Goal: Task Accomplishment & Management: Manage account settings

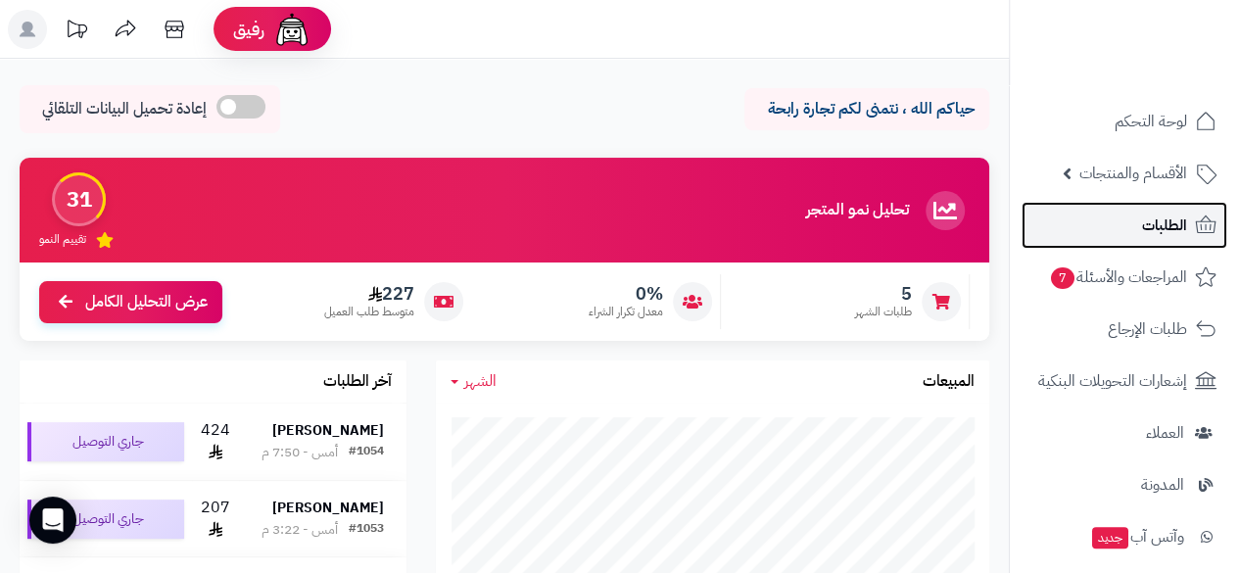
click at [1152, 214] on span "الطلبات" at bounding box center [1164, 225] width 45 height 27
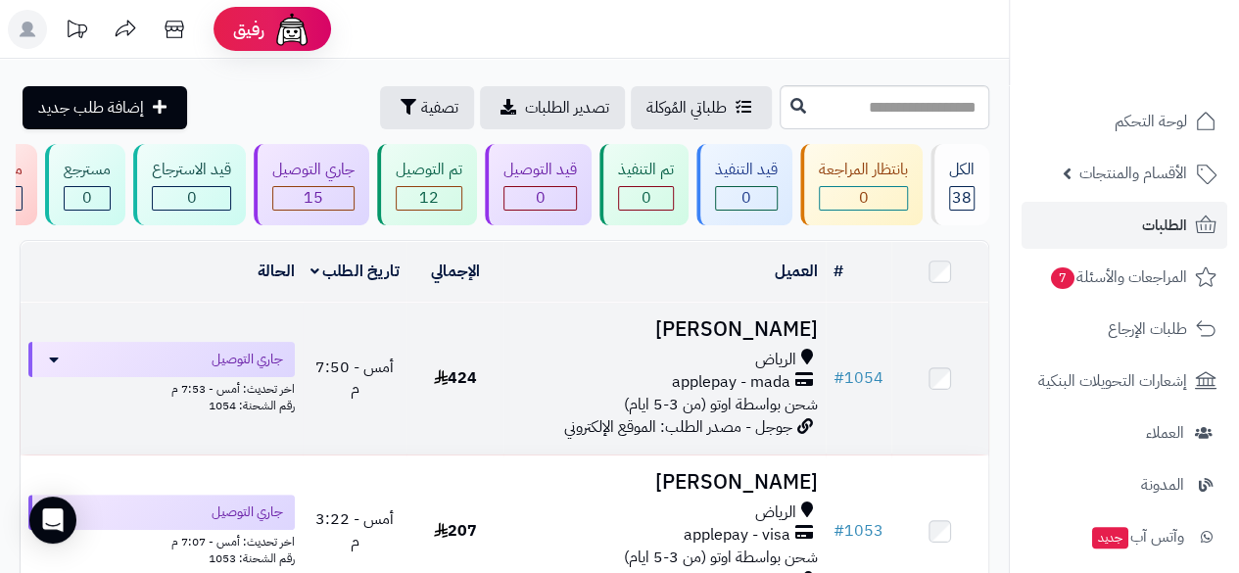
click at [752, 341] on h3 "[PERSON_NAME]" at bounding box center [664, 329] width 307 height 23
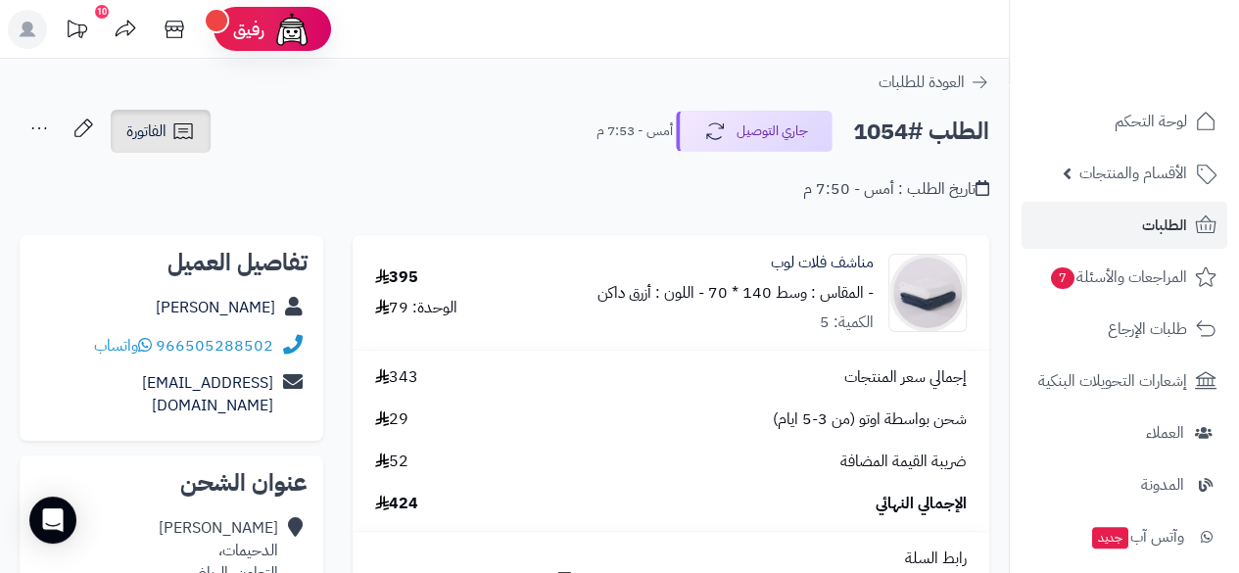
click at [145, 142] on span "الفاتورة" at bounding box center [146, 131] width 40 height 24
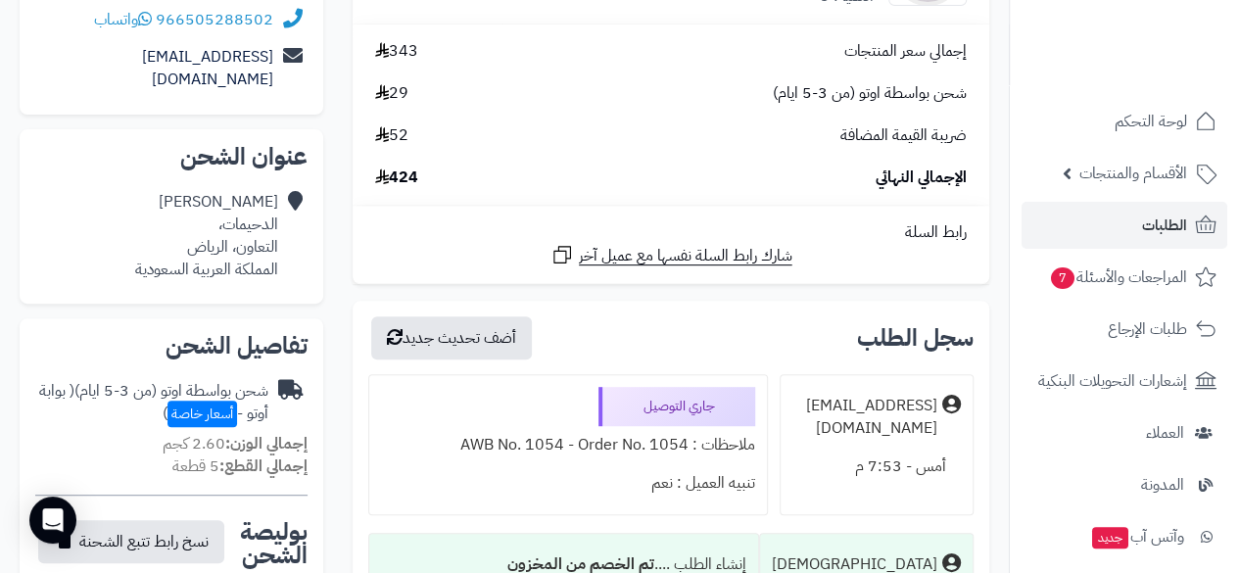
scroll to position [365, 0]
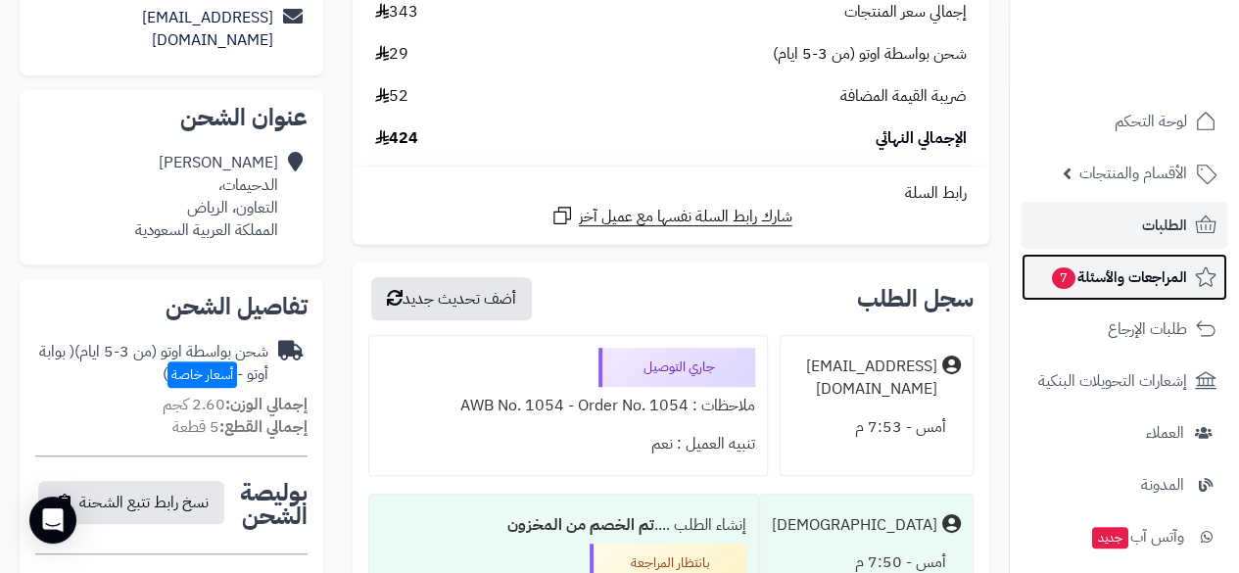
click at [1128, 279] on span "المراجعات والأسئلة 7" at bounding box center [1118, 276] width 137 height 27
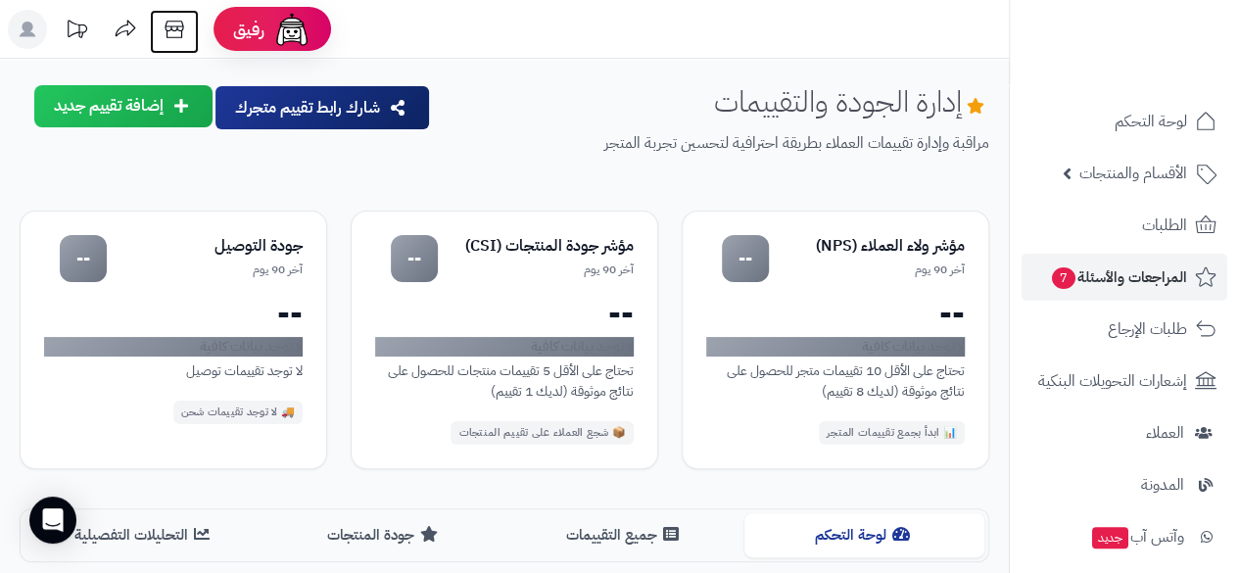
click at [175, 33] on icon at bounding box center [174, 29] width 39 height 39
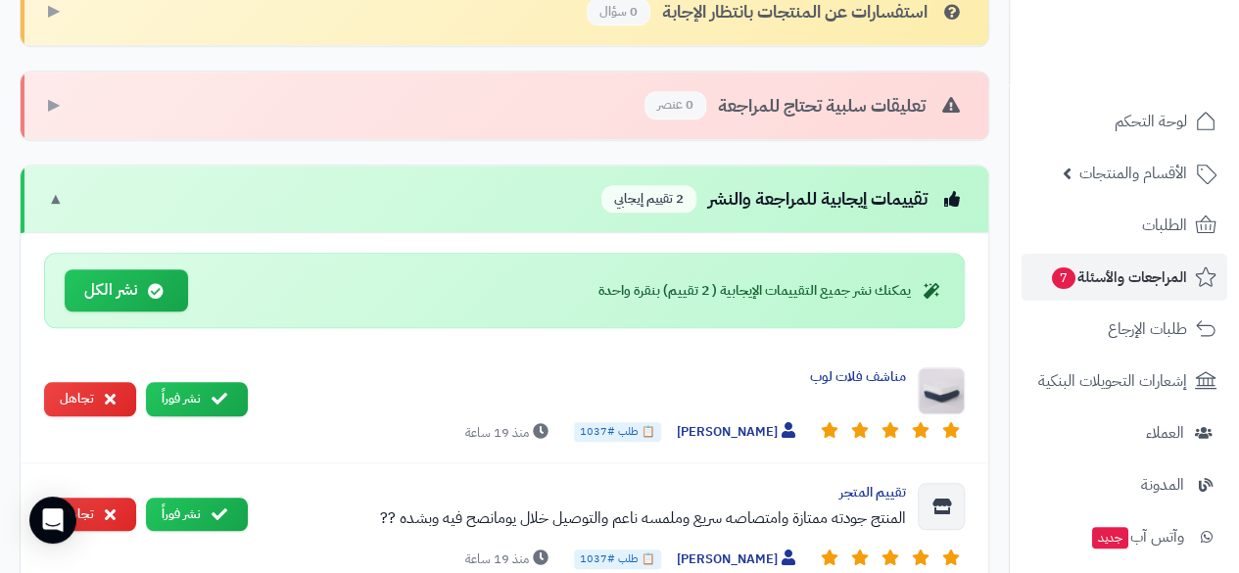
scroll to position [935, 0]
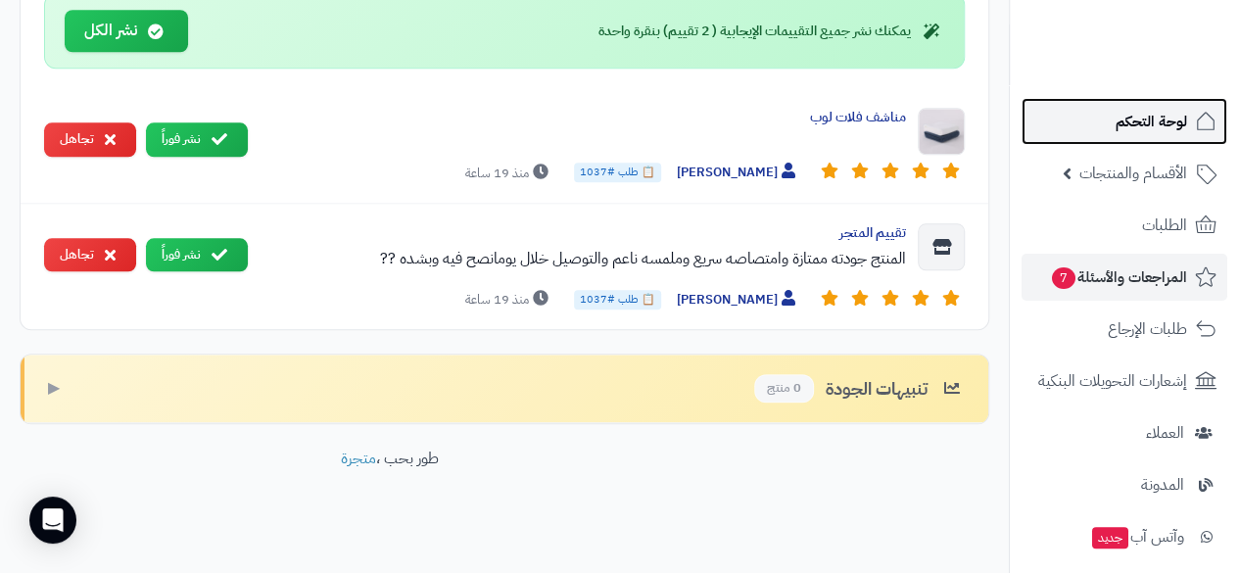
click at [1182, 123] on span "لوحة التحكم" at bounding box center [1151, 121] width 71 height 27
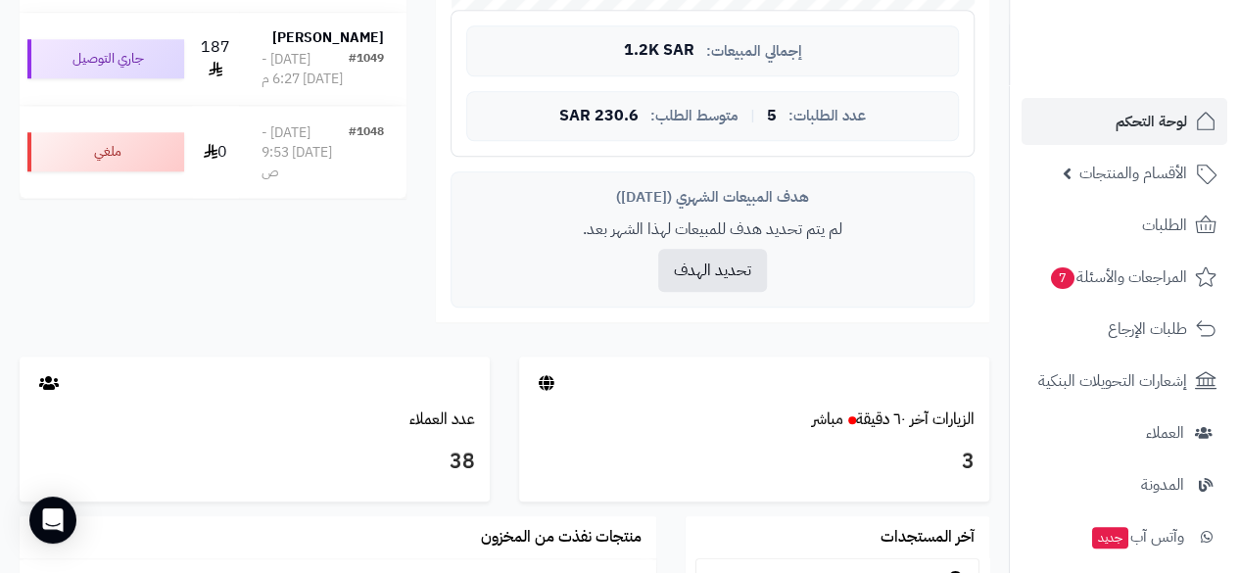
scroll to position [746, 0]
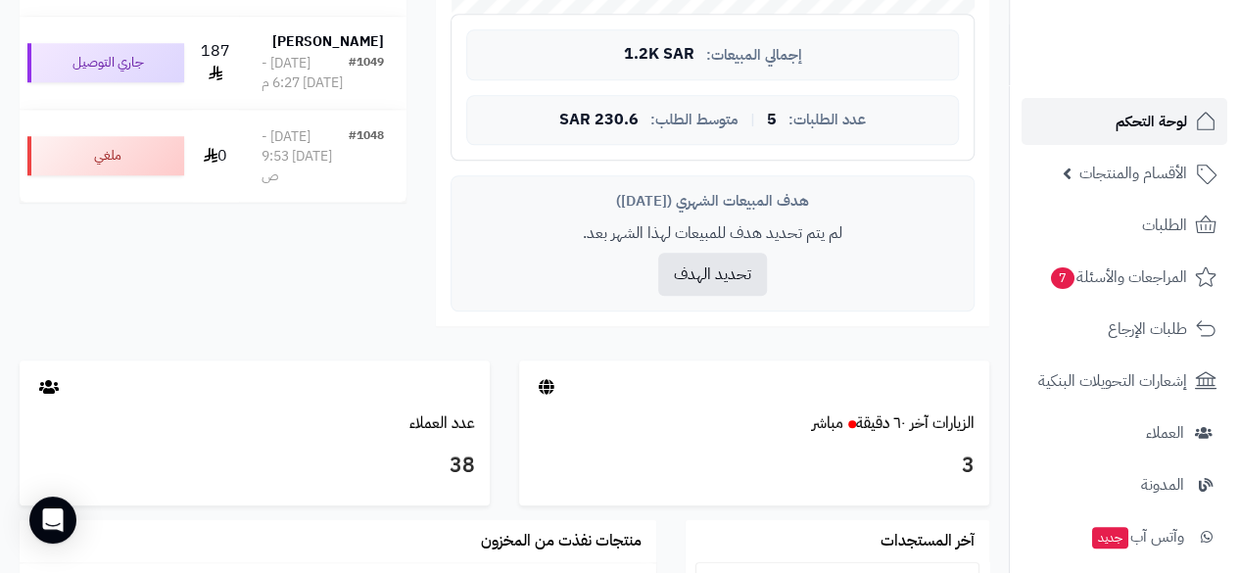
click at [1171, 132] on span "لوحة التحكم" at bounding box center [1151, 121] width 71 height 27
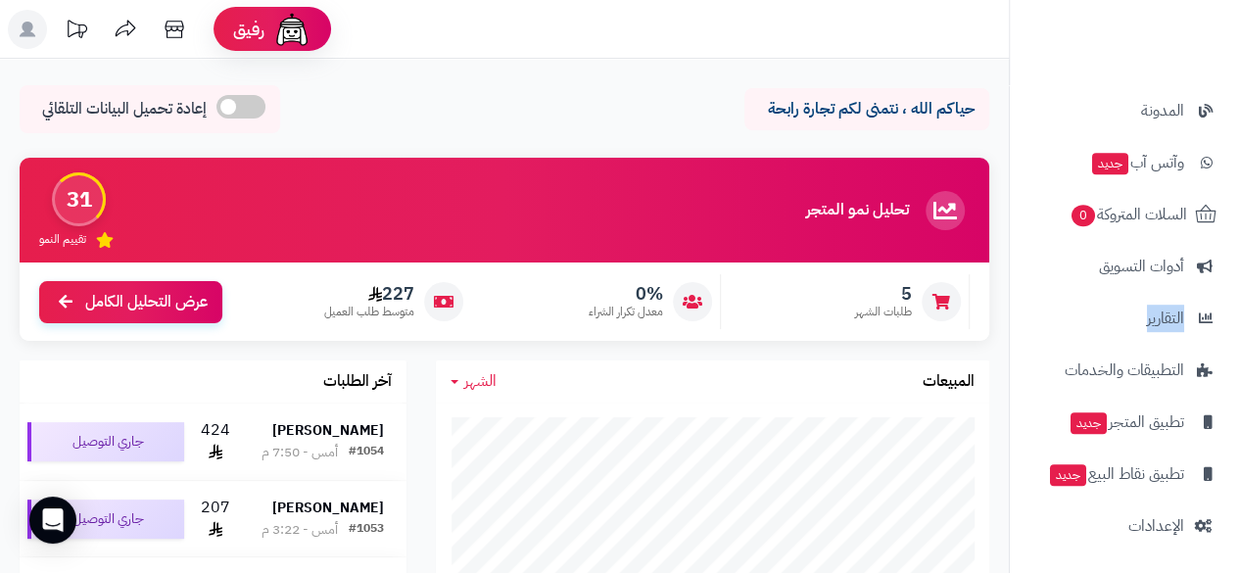
drag, startPoint x: 1008, startPoint y: 310, endPoint x: 1011, endPoint y: 267, distance: 43.2
click at [1011, 267] on nav "لوحة التحكم الأقسام والمنتجات المنتجات مخزون الخيارات الأقسام الماركات مواصفات …" at bounding box center [1124, 310] width 230 height 573
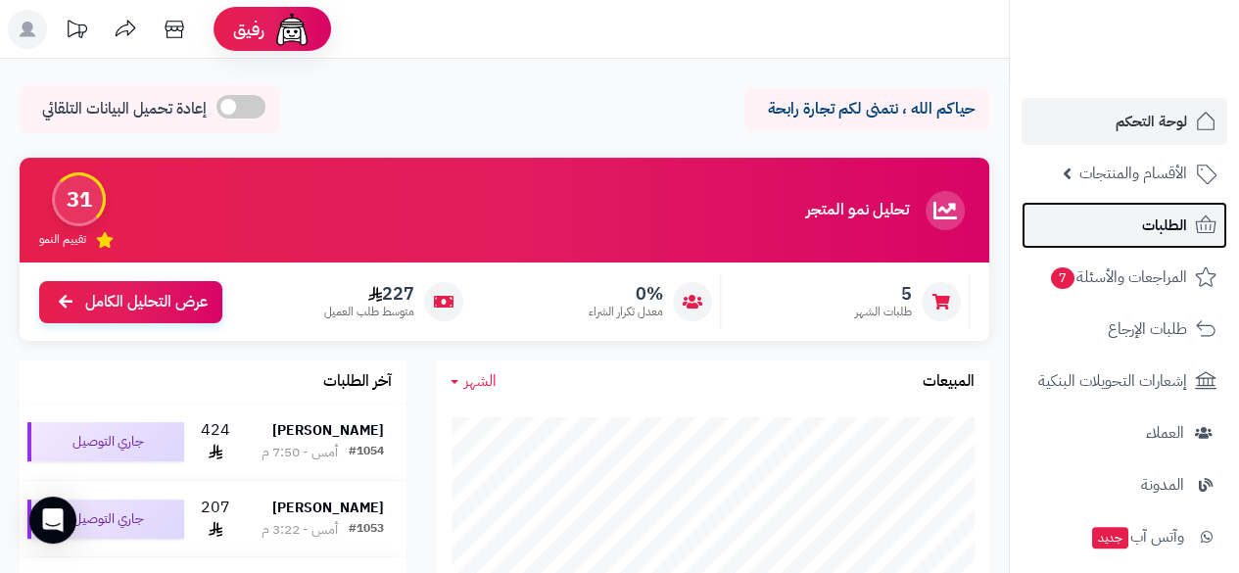
click at [1136, 226] on link "الطلبات" at bounding box center [1124, 225] width 206 height 47
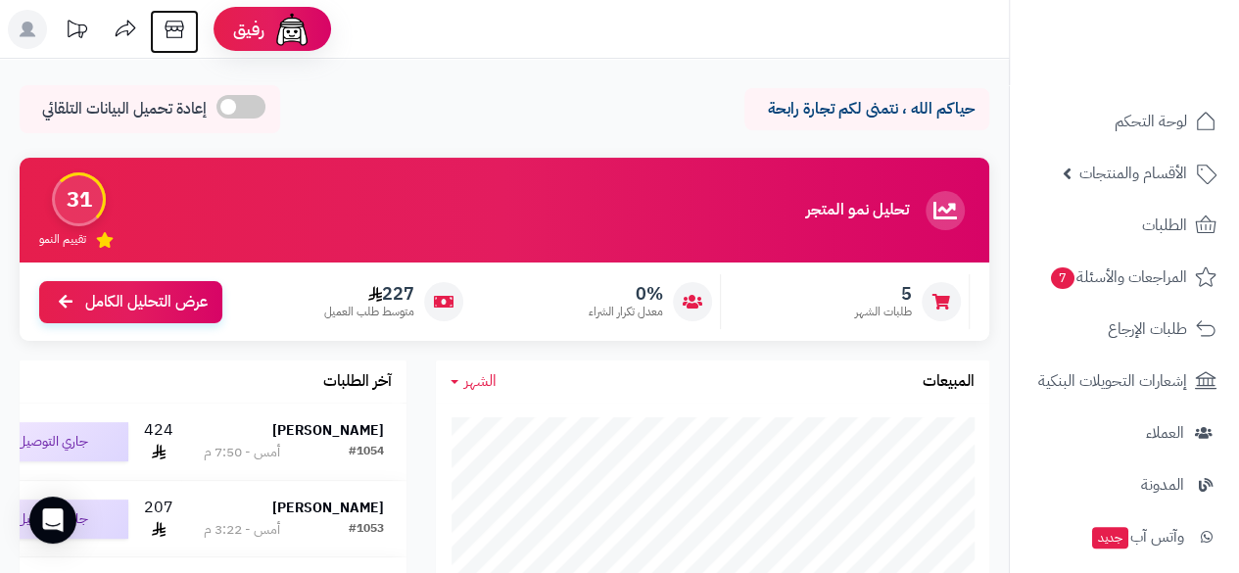
click at [175, 24] on icon at bounding box center [174, 29] width 39 height 39
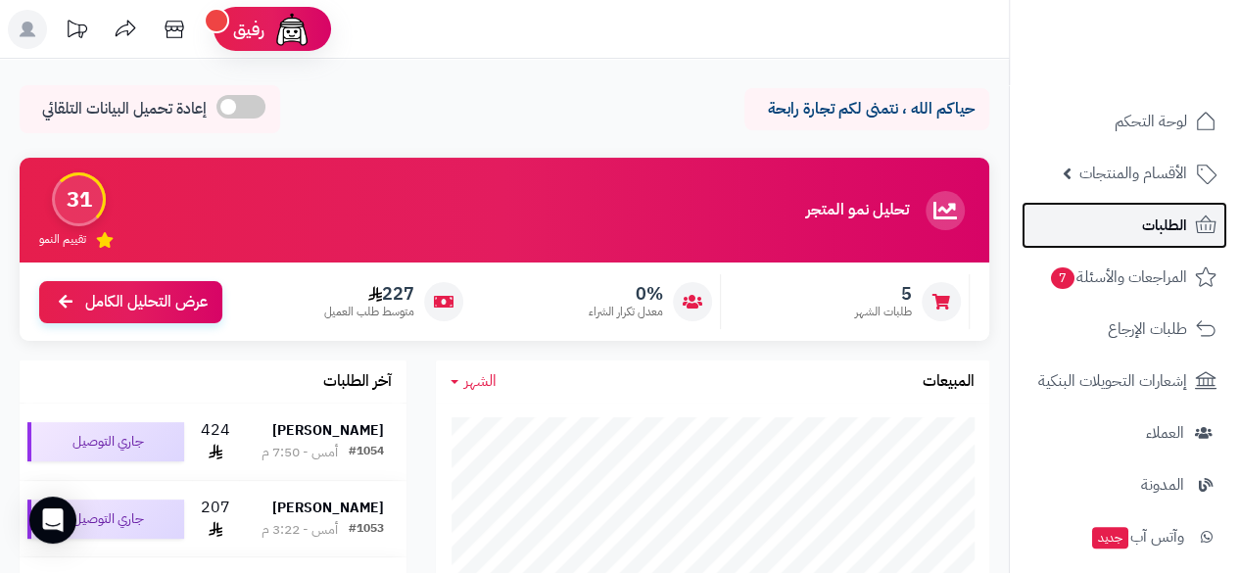
click at [1156, 239] on link "الطلبات" at bounding box center [1124, 225] width 206 height 47
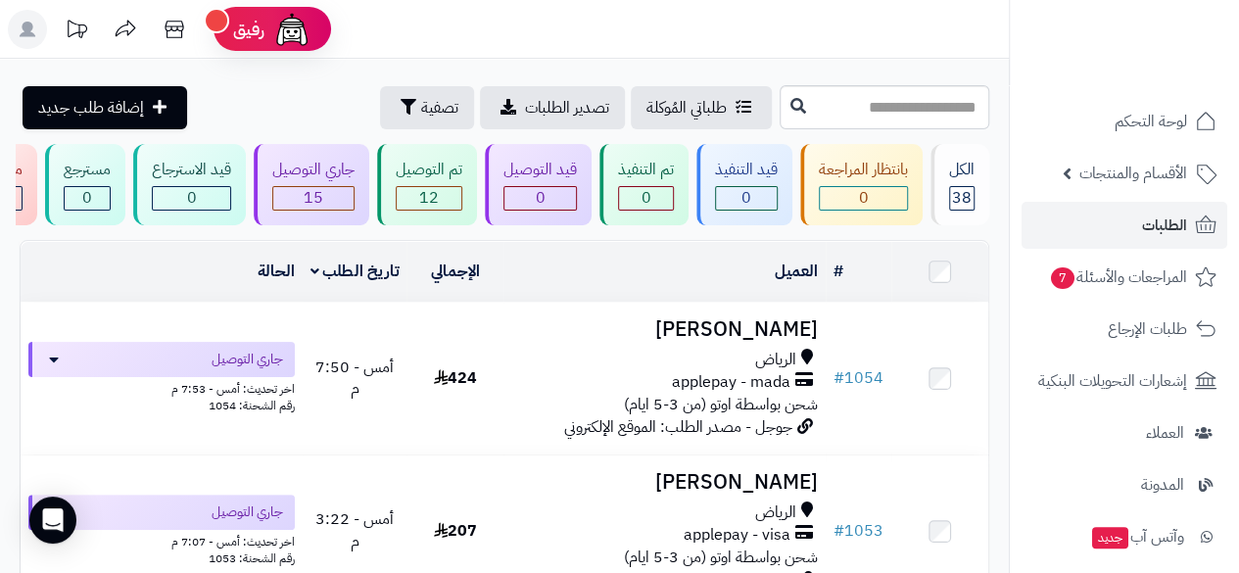
click at [112, 38] on icon at bounding box center [125, 29] width 39 height 39
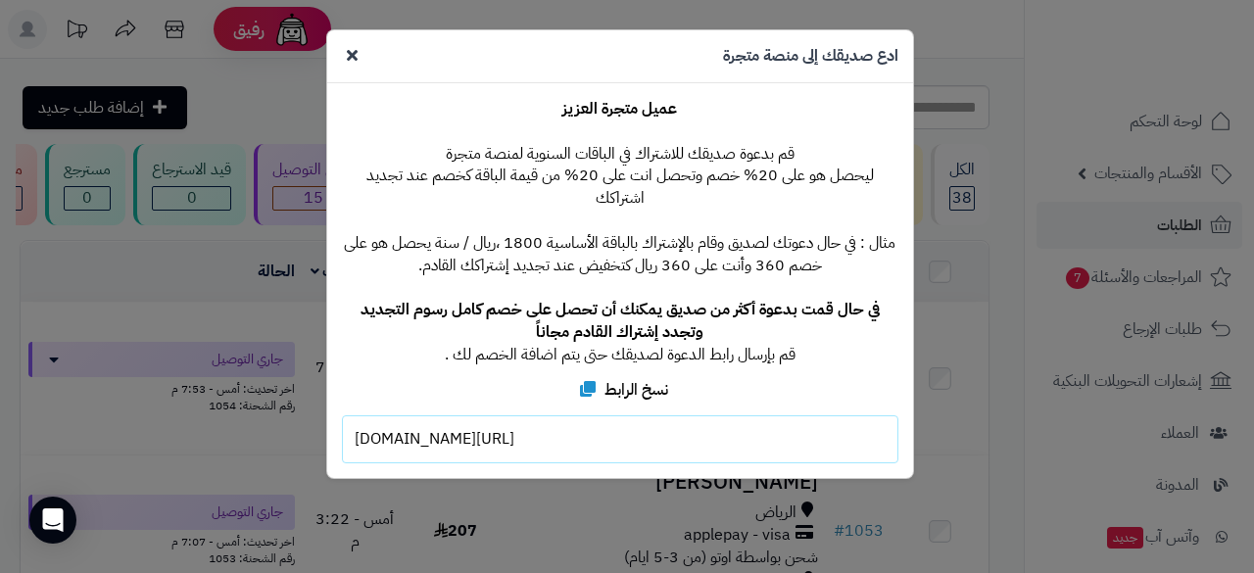
click at [349, 60] on icon at bounding box center [352, 55] width 11 height 16
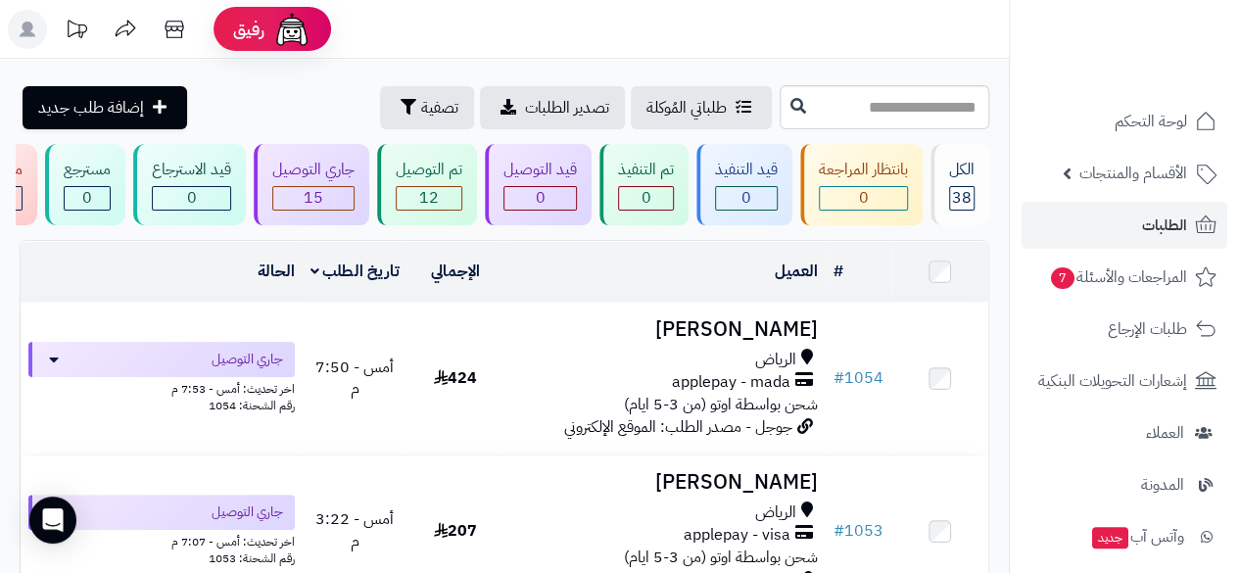
click at [69, 30] on icon at bounding box center [78, 29] width 20 height 18
click at [36, 32] on rect at bounding box center [27, 29] width 39 height 39
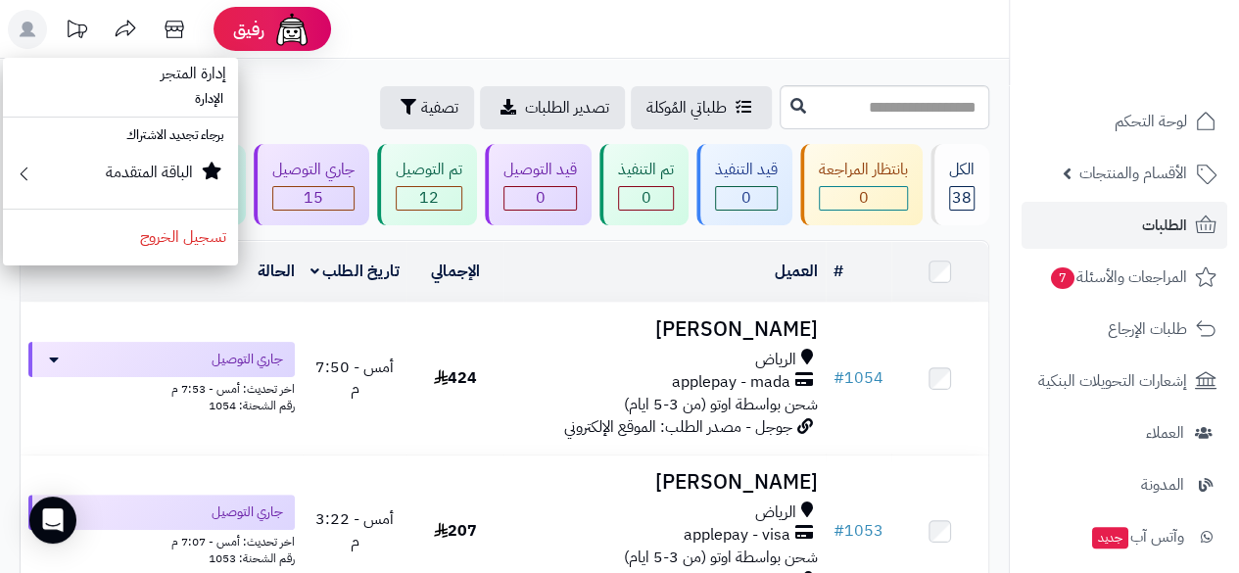
click at [36, 32] on rect at bounding box center [27, 29] width 39 height 39
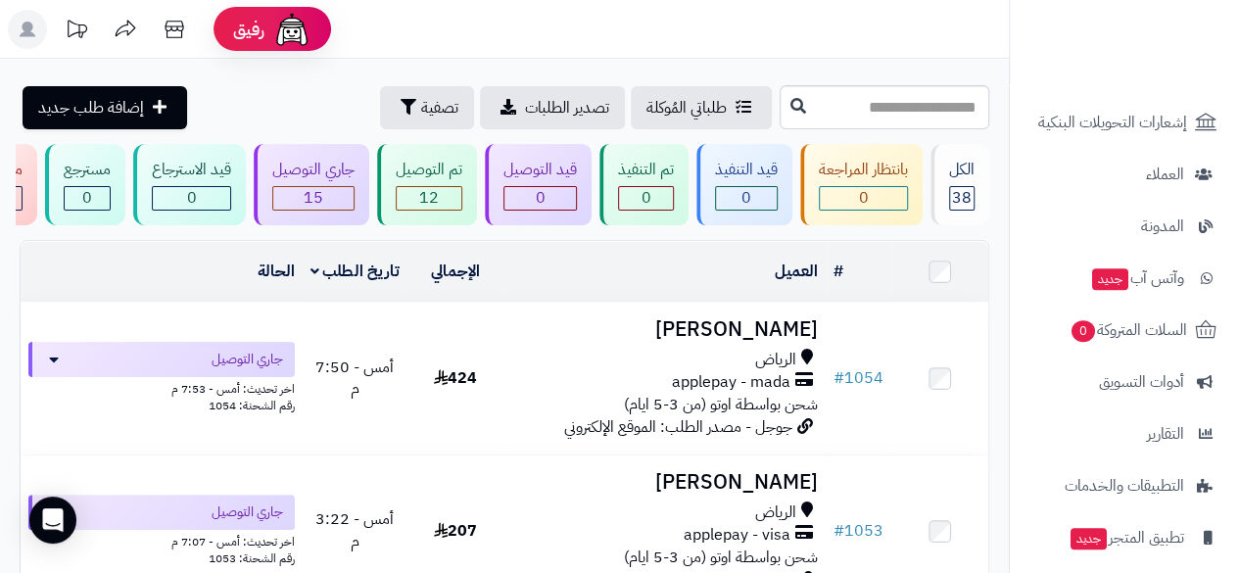
scroll to position [261, 0]
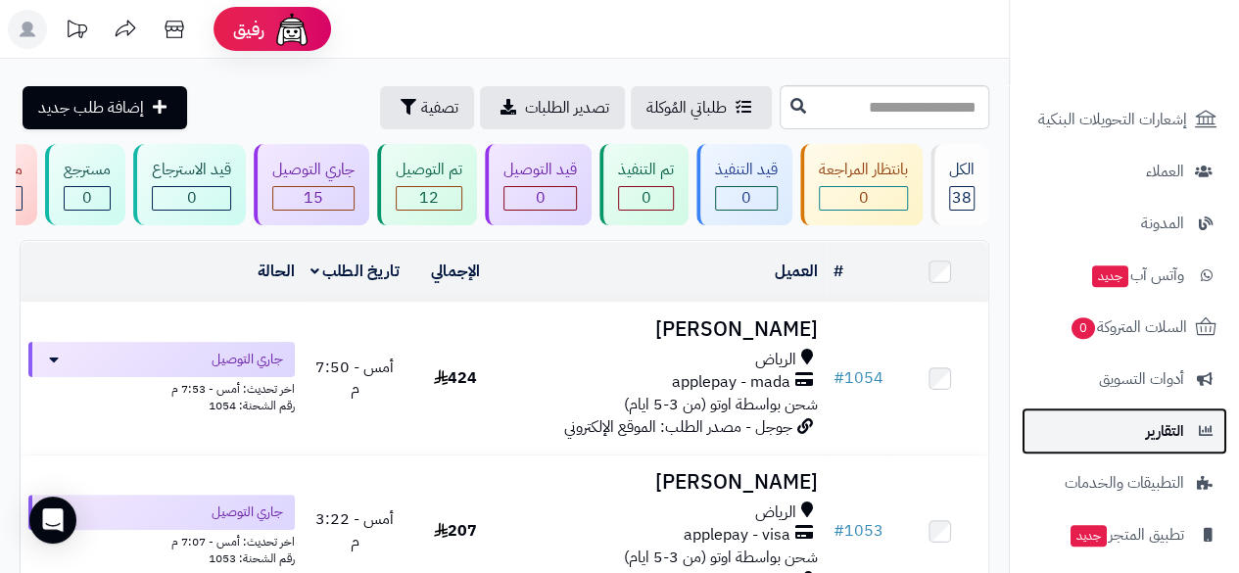
click at [1163, 437] on span "التقارير" at bounding box center [1165, 430] width 38 height 27
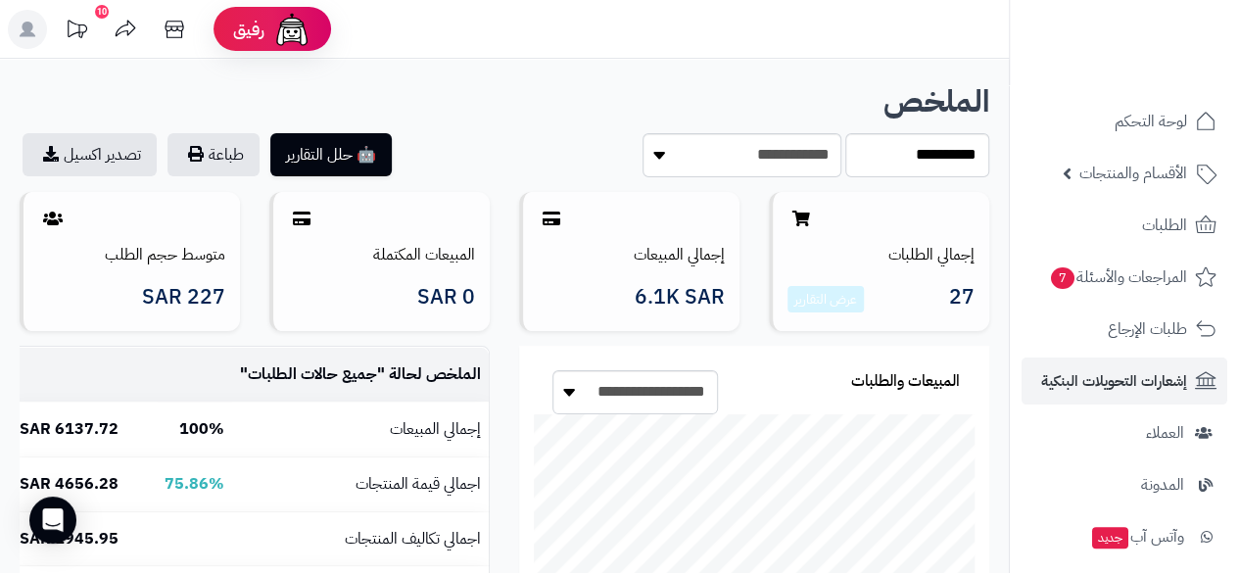
click at [1013, 373] on li "إشعارات التحويلات البنكية" at bounding box center [1124, 380] width 229 height 47
drag, startPoint x: 1014, startPoint y: 367, endPoint x: 1013, endPoint y: 387, distance: 19.6
click at [1013, 387] on li "إشعارات التحويلات البنكية" at bounding box center [1124, 380] width 229 height 47
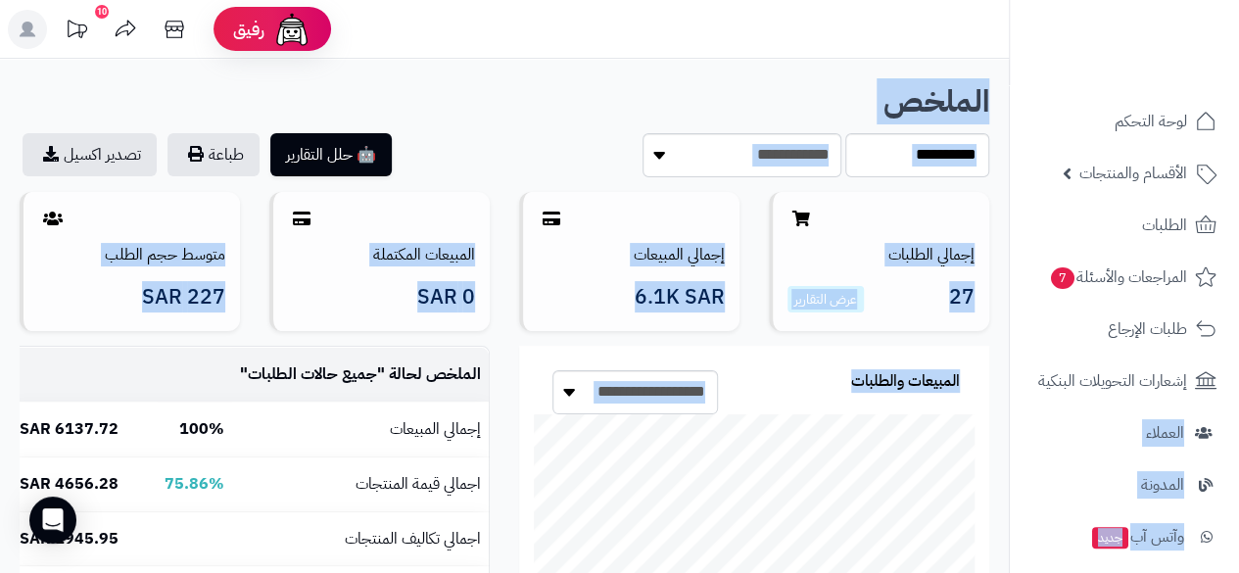
drag, startPoint x: 1015, startPoint y: 363, endPoint x: 1003, endPoint y: 446, distance: 83.1
click at [1003, 446] on div "**********" at bounding box center [753, 536] width 499 height 380
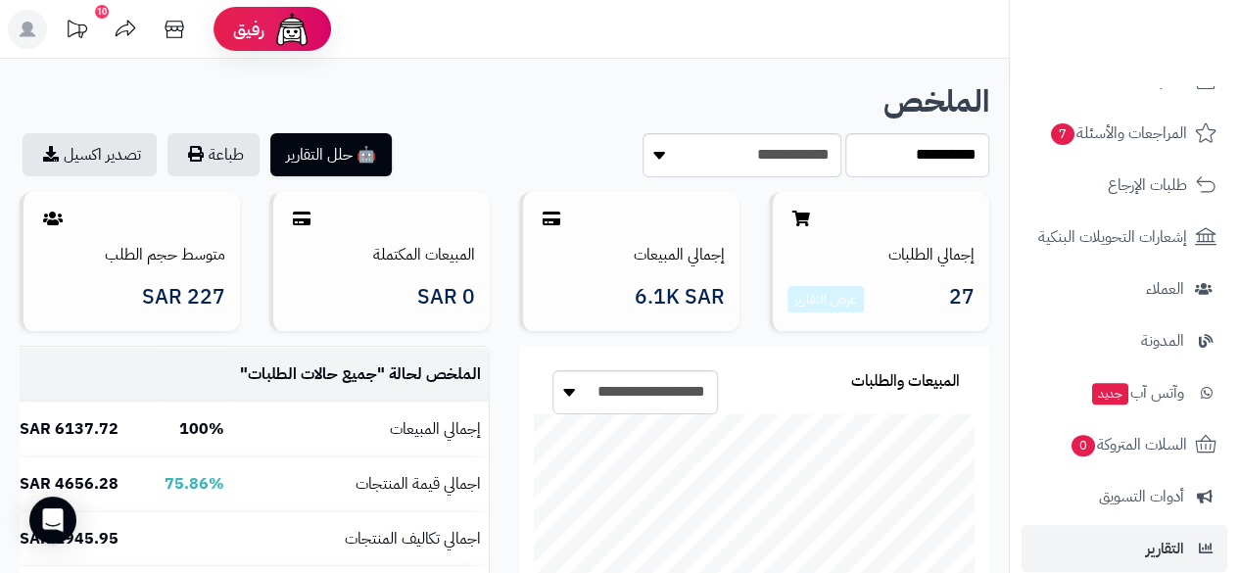
scroll to position [138, 0]
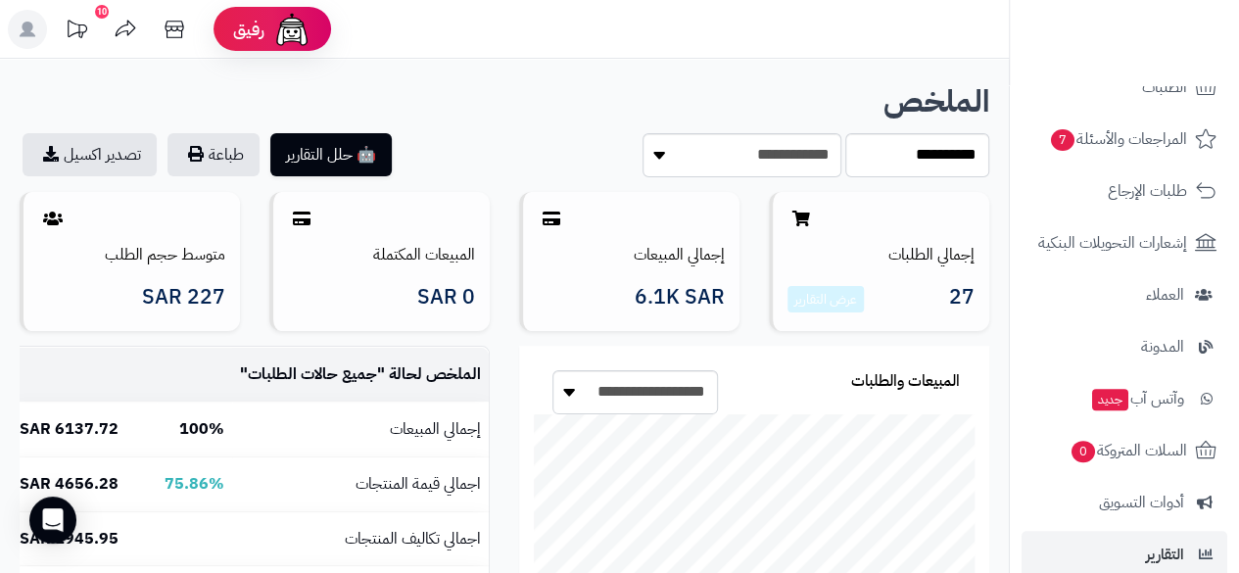
drag, startPoint x: 1007, startPoint y: 150, endPoint x: 1001, endPoint y: 115, distance: 35.7
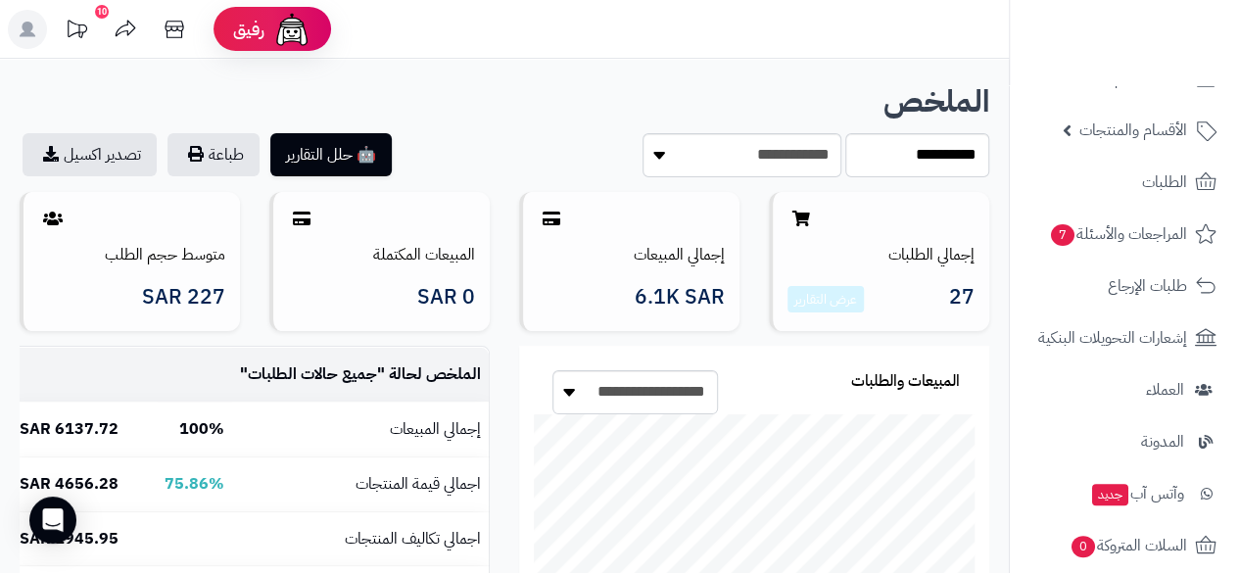
scroll to position [45, 0]
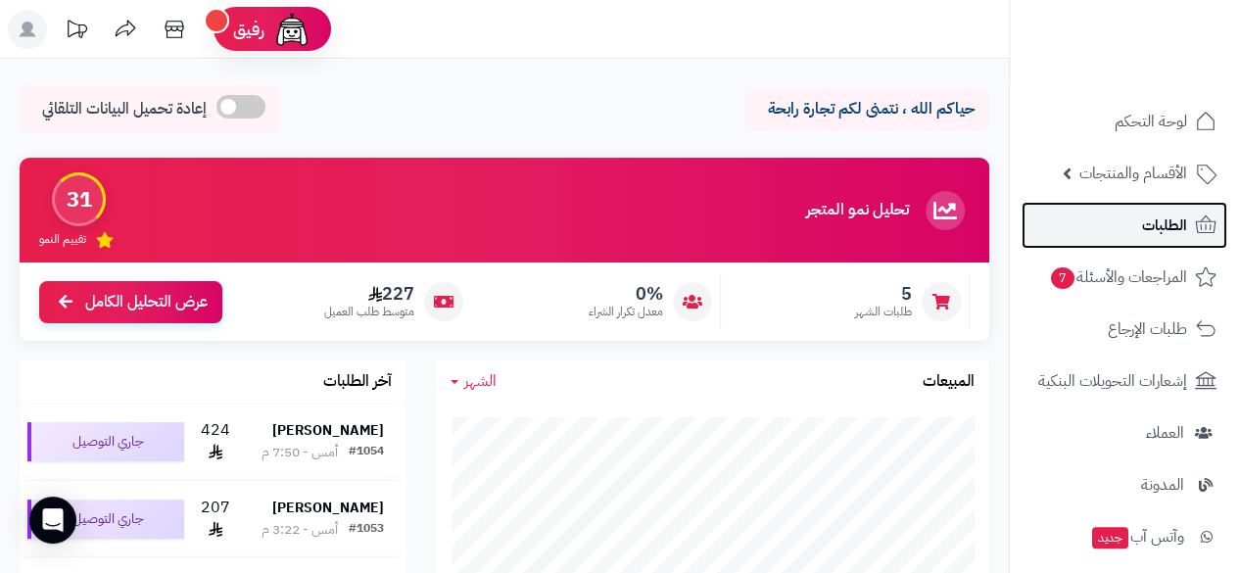
click at [1150, 227] on span "الطلبات" at bounding box center [1164, 225] width 45 height 27
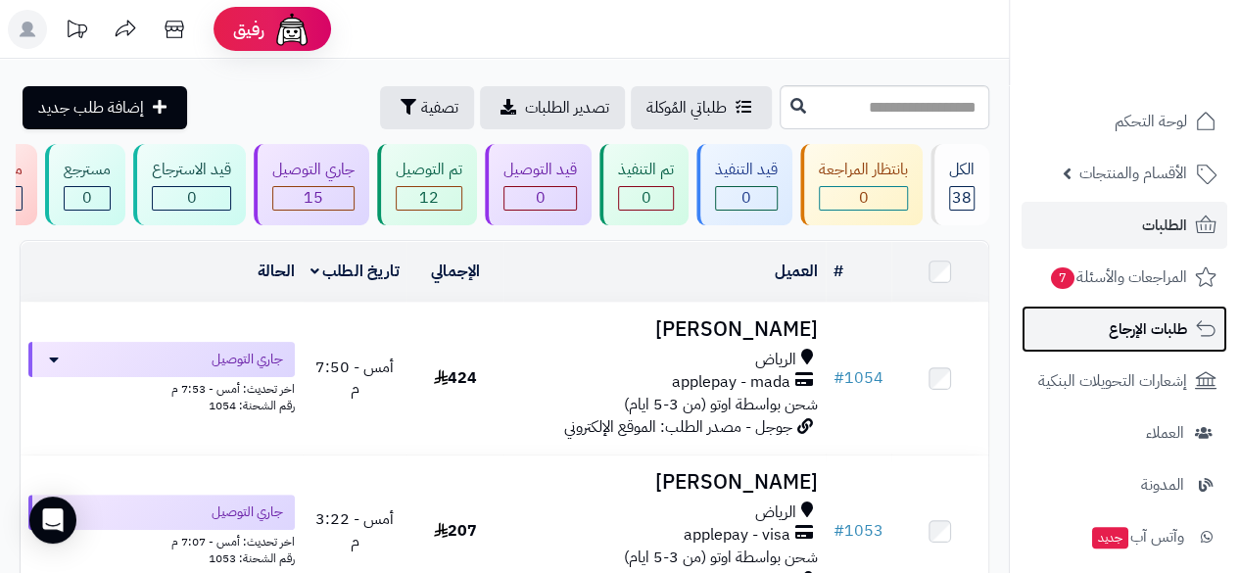
click at [1146, 320] on span "طلبات الإرجاع" at bounding box center [1148, 328] width 78 height 27
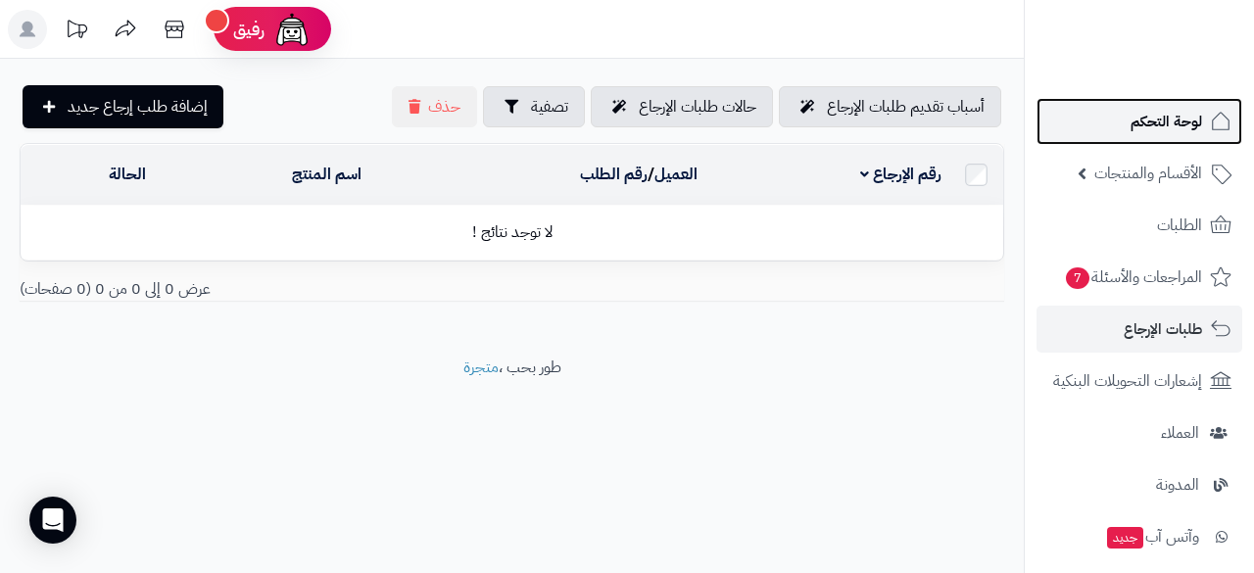
click at [1171, 123] on span "لوحة التحكم" at bounding box center [1165, 121] width 71 height 27
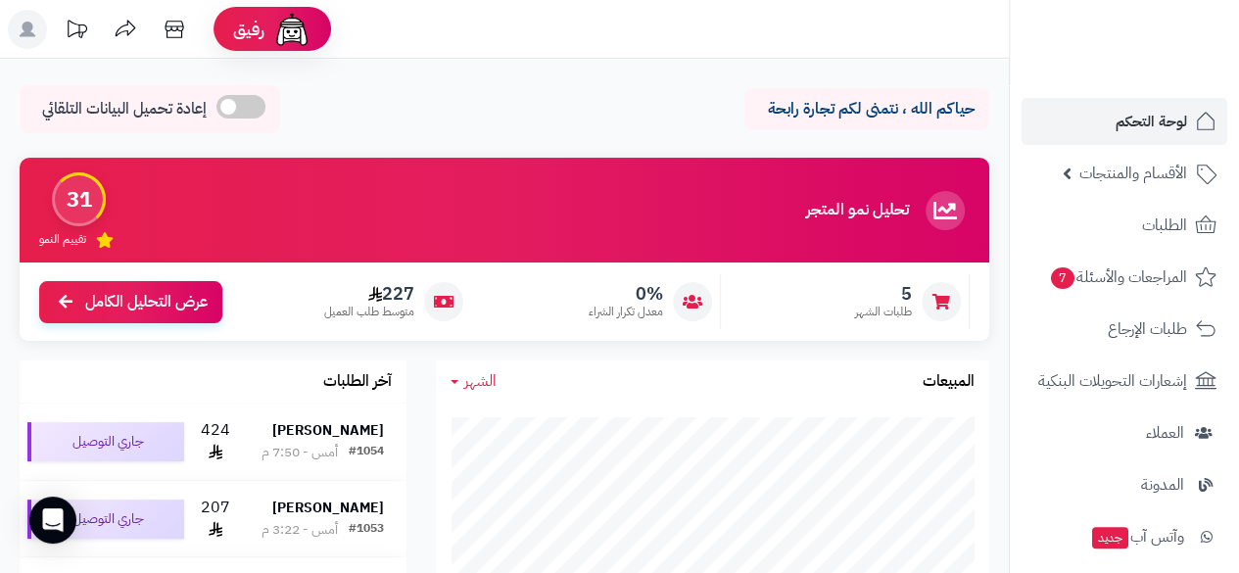
click at [926, 205] on icon at bounding box center [945, 210] width 39 height 39
